Goal: Book appointment/travel/reservation

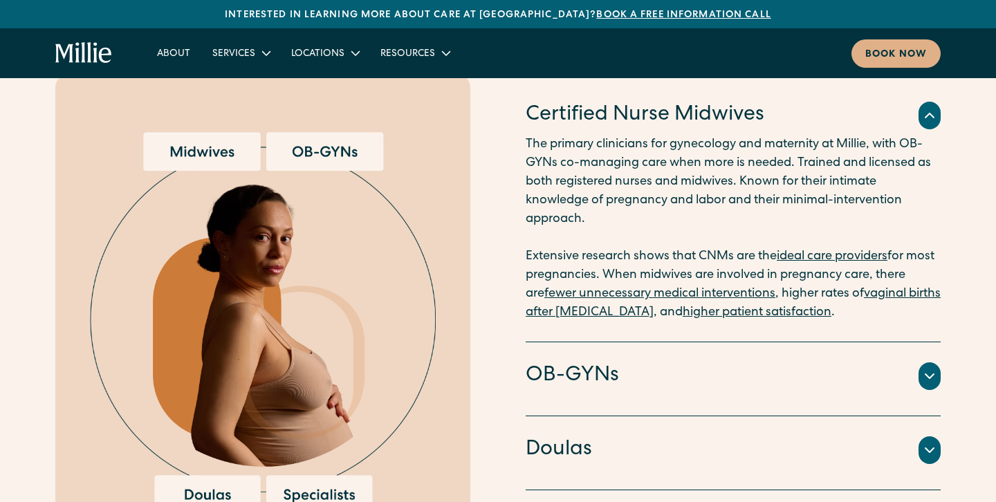
scroll to position [1516, 0]
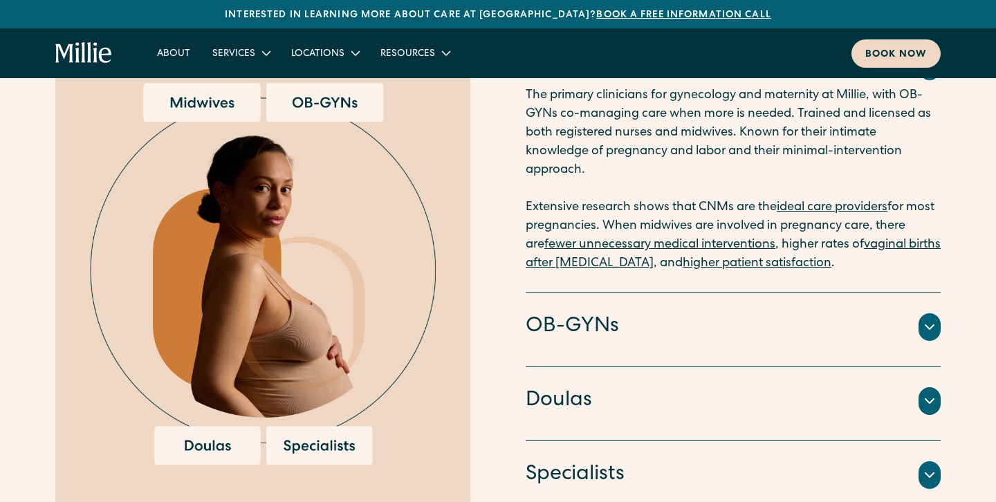
click at [890, 44] on link "Book now" at bounding box center [896, 53] width 89 height 28
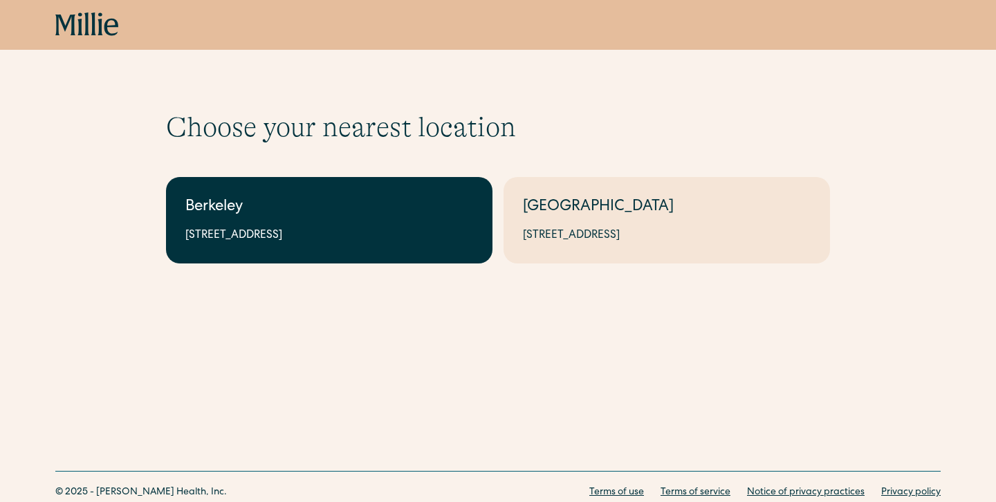
click at [367, 239] on div "2999 Regent St, Suite 524, Berkeley, CA 94705" at bounding box center [329, 236] width 288 height 17
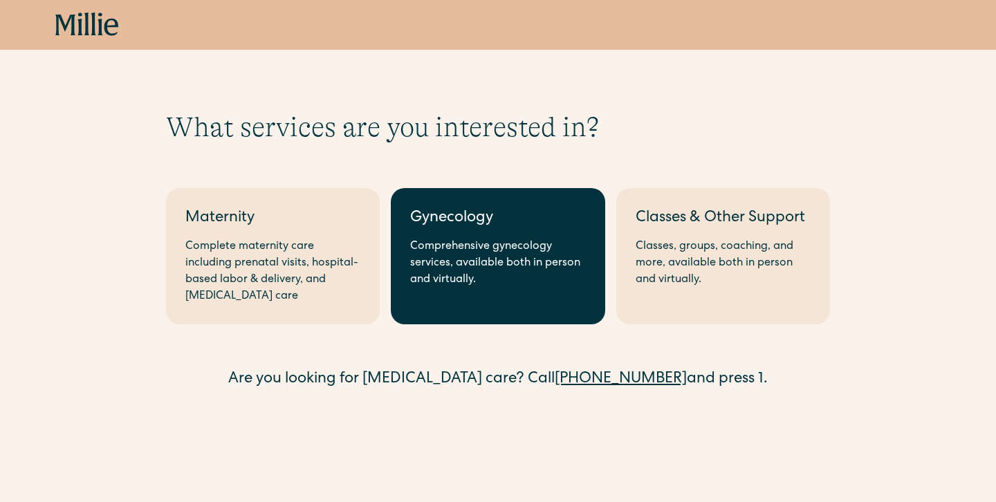
click at [461, 250] on div "Comprehensive gynecology services, available both in person and virtually." at bounding box center [497, 264] width 175 height 50
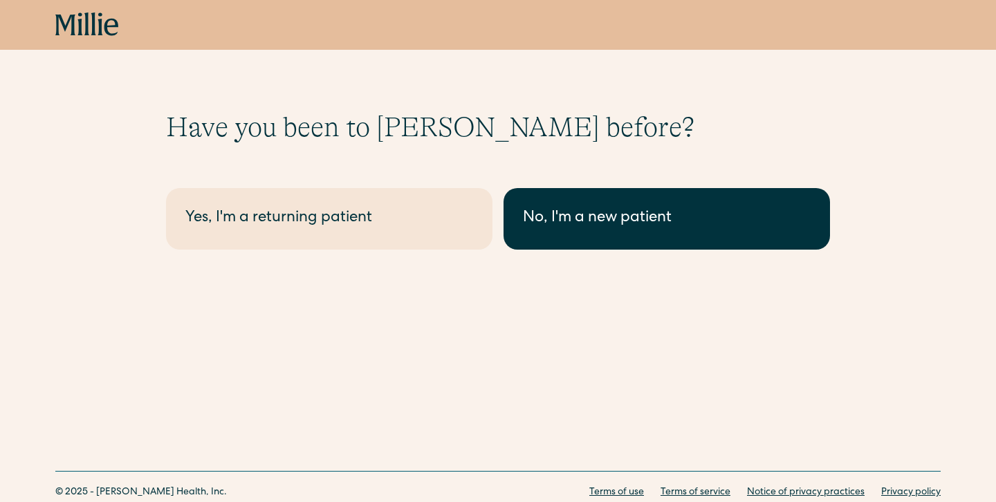
click at [541, 228] on div "No, I'm a new patient" at bounding box center [667, 219] width 288 height 23
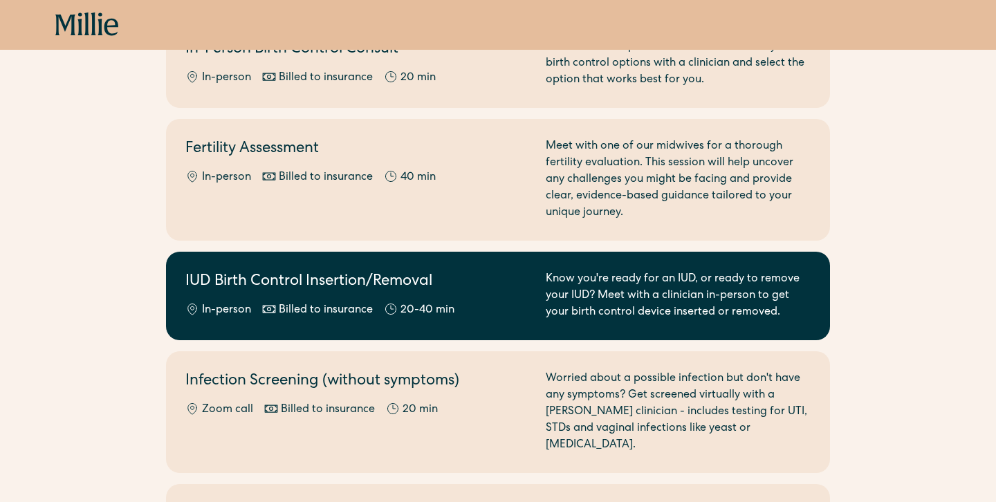
scroll to position [544, 0]
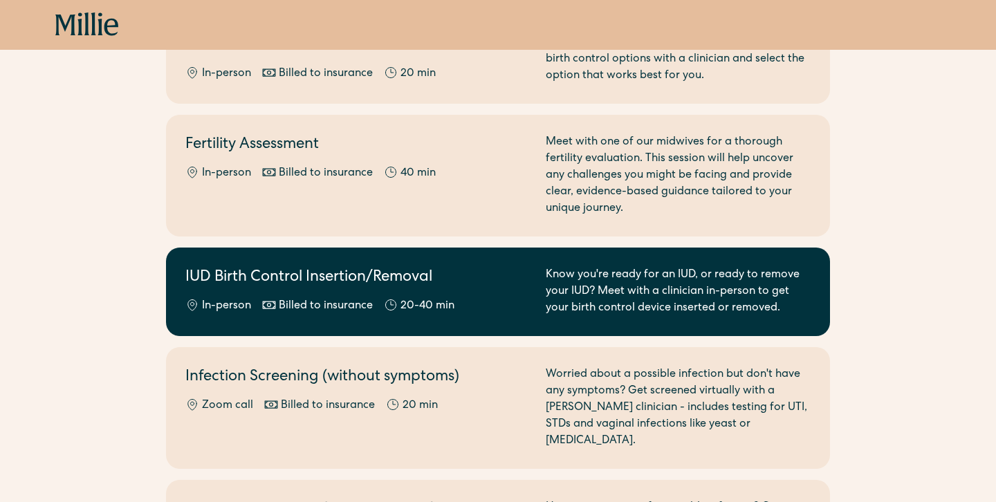
click at [412, 275] on h2 "IUD Birth Control Insertion/Removal" at bounding box center [357, 278] width 344 height 23
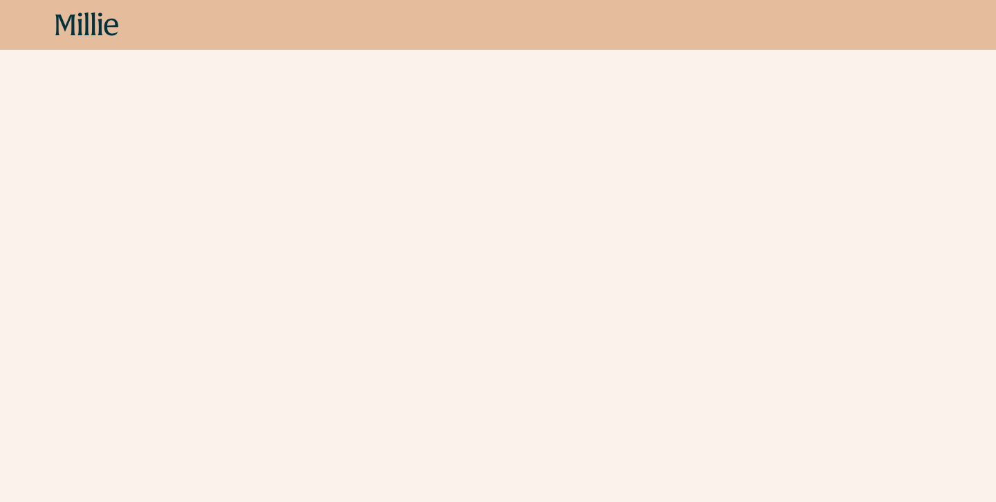
scroll to position [648, 0]
